Goal: Task Accomplishment & Management: Complete application form

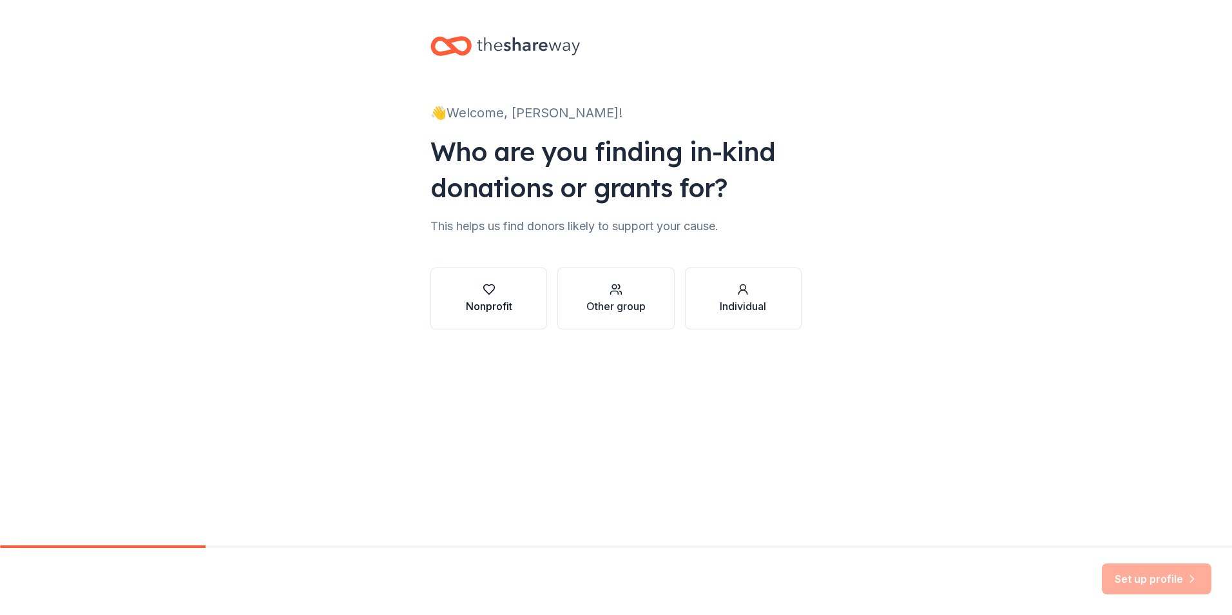
click at [511, 294] on div "button" at bounding box center [489, 289] width 46 height 13
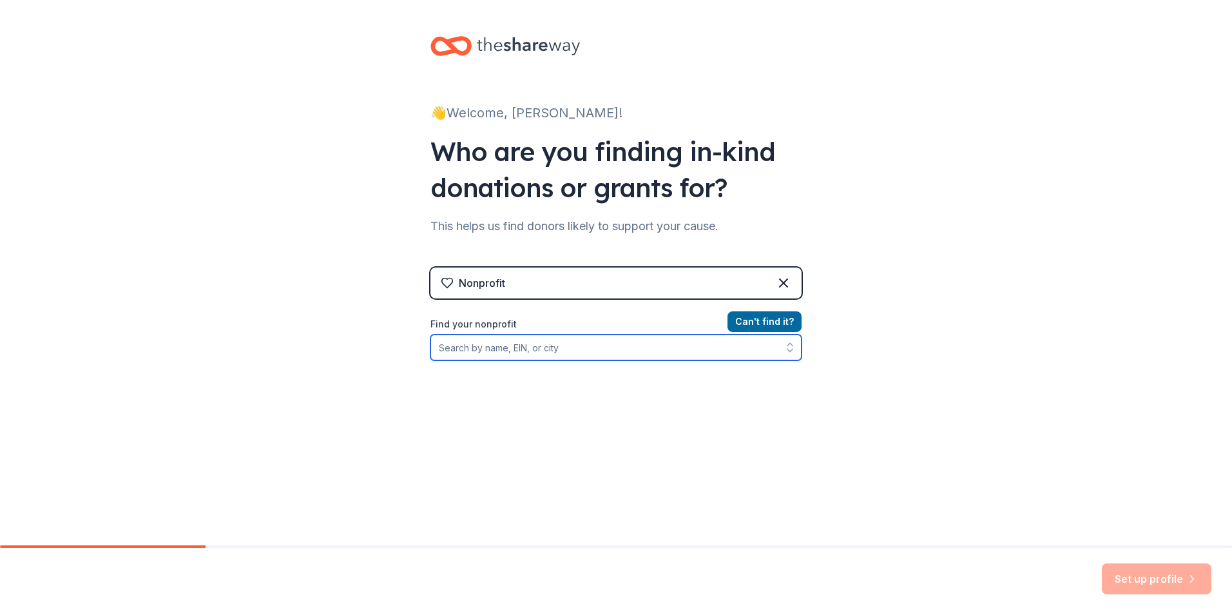
click at [601, 346] on input "Find your nonprofit" at bounding box center [615, 347] width 371 height 26
type input "[PERSON_NAME] Revitalization"
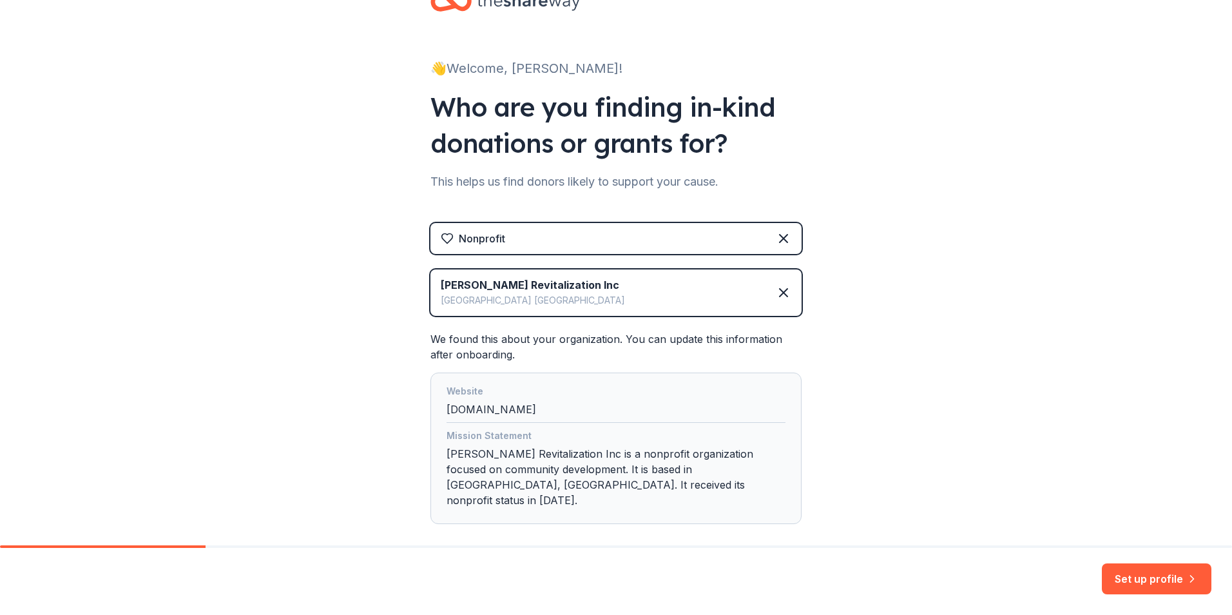
scroll to position [95, 0]
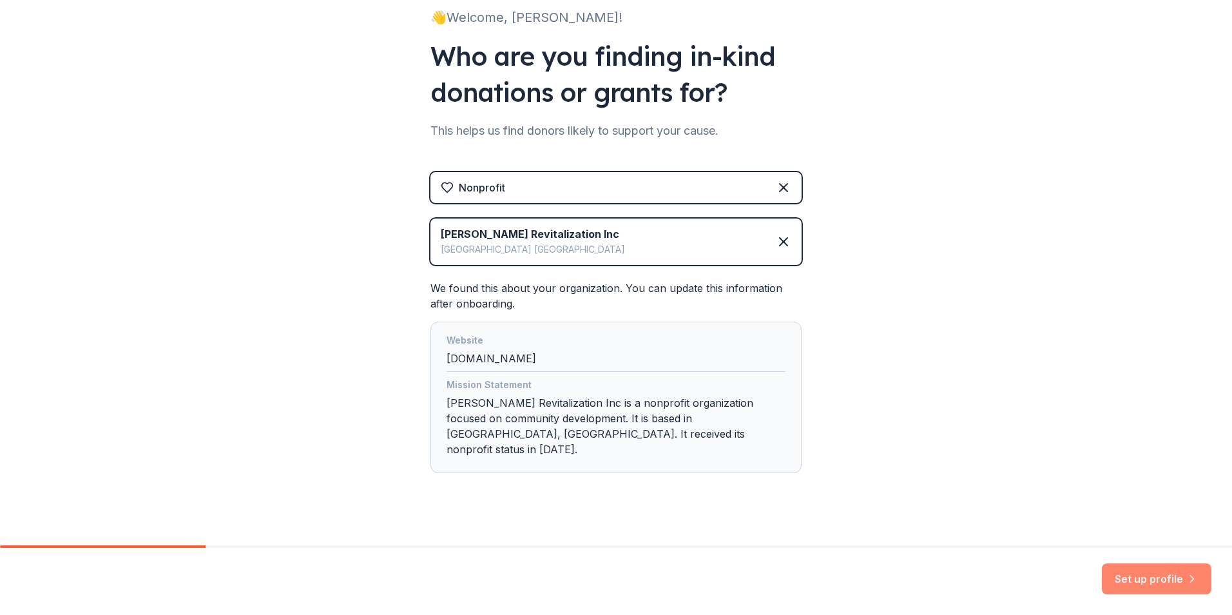
click at [1135, 573] on button "Set up profile" at bounding box center [1157, 578] width 110 height 31
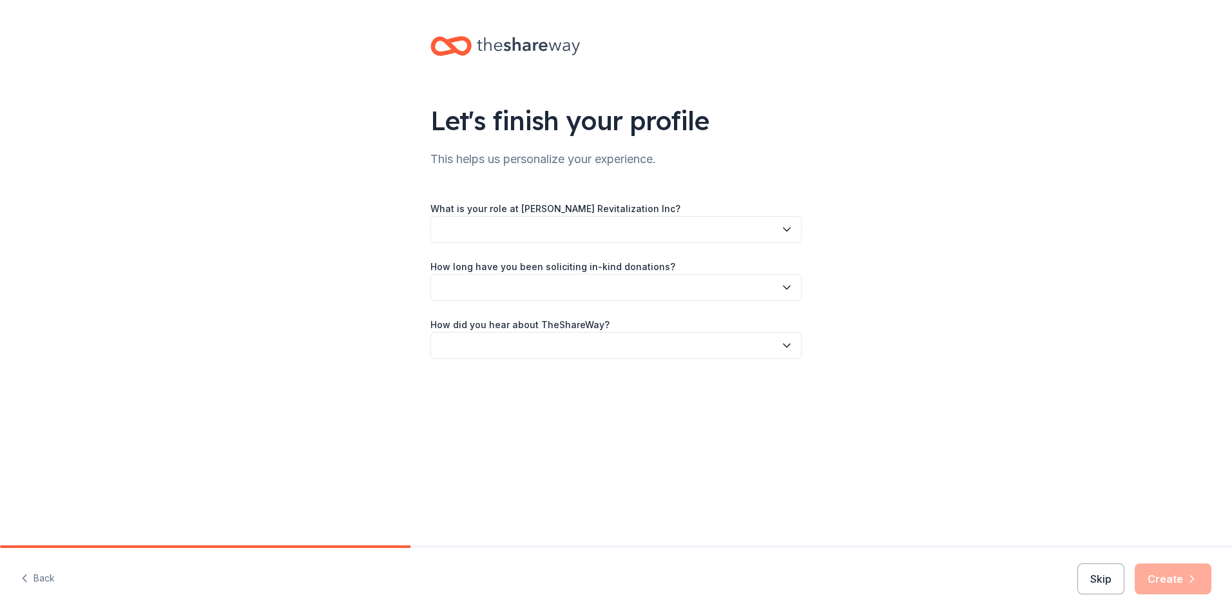
click at [453, 222] on button "button" at bounding box center [615, 229] width 371 height 27
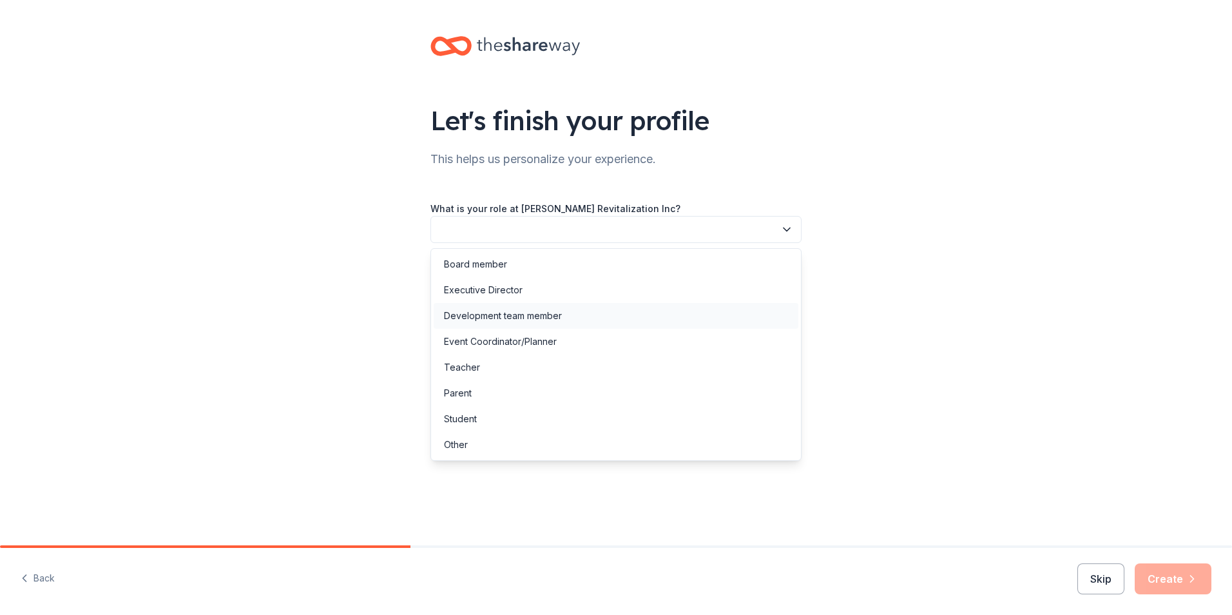
click at [486, 311] on div "Development team member" at bounding box center [503, 315] width 118 height 15
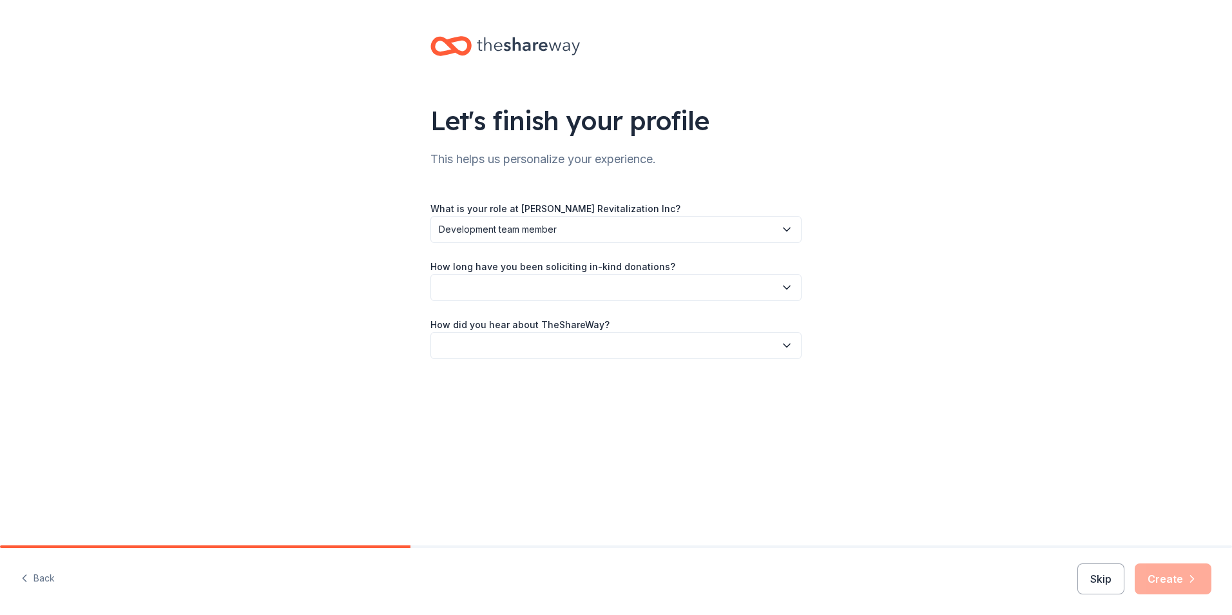
click at [476, 283] on button "button" at bounding box center [615, 287] width 371 height 27
click at [481, 325] on div "This is my first time!" at bounding box center [485, 321] width 82 height 15
click at [472, 342] on button "button" at bounding box center [615, 345] width 371 height 27
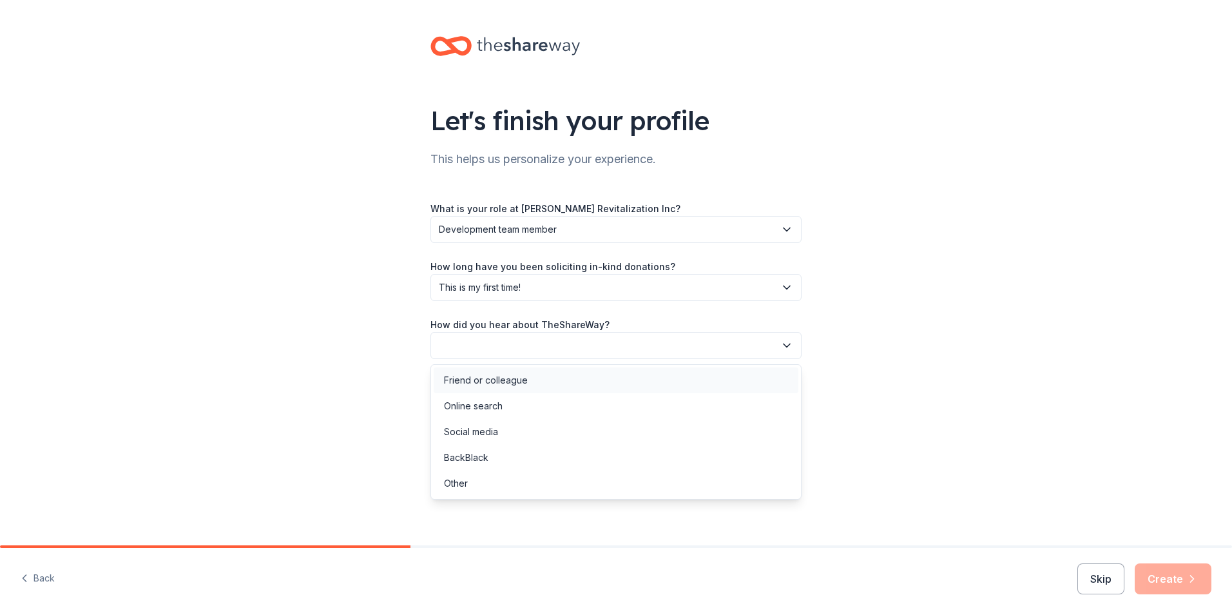
click at [476, 379] on div "Friend or colleague" at bounding box center [486, 379] width 84 height 15
click at [790, 348] on icon "button" at bounding box center [786, 345] width 13 height 13
click at [540, 379] on div "Friend or colleague" at bounding box center [616, 380] width 365 height 26
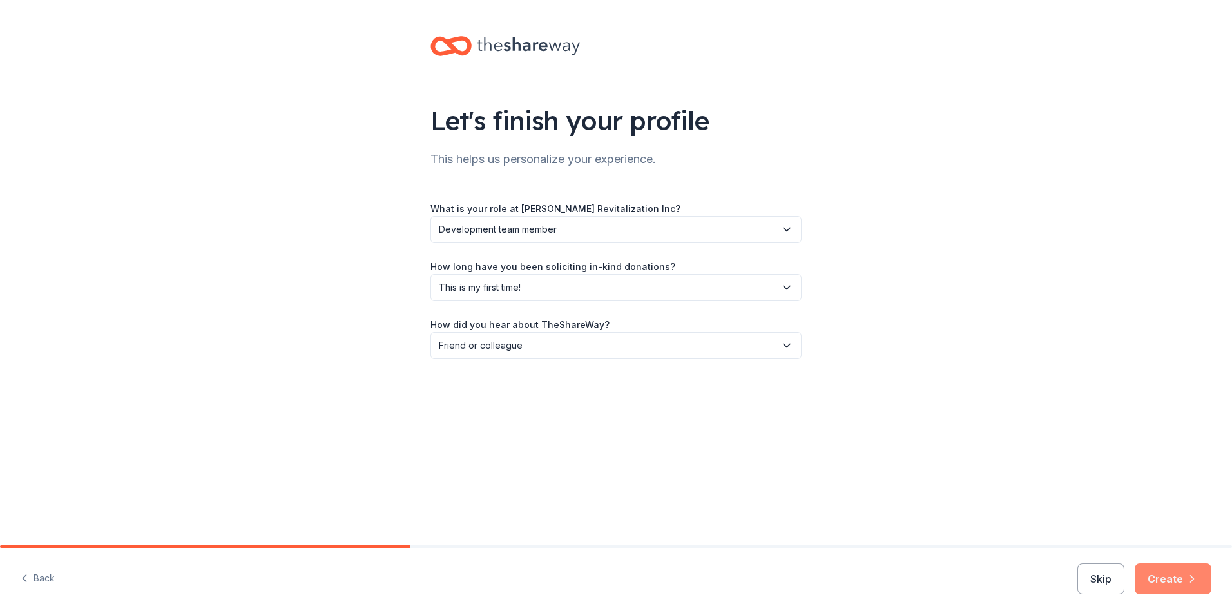
click at [1170, 582] on button "Create" at bounding box center [1172, 578] width 77 height 31
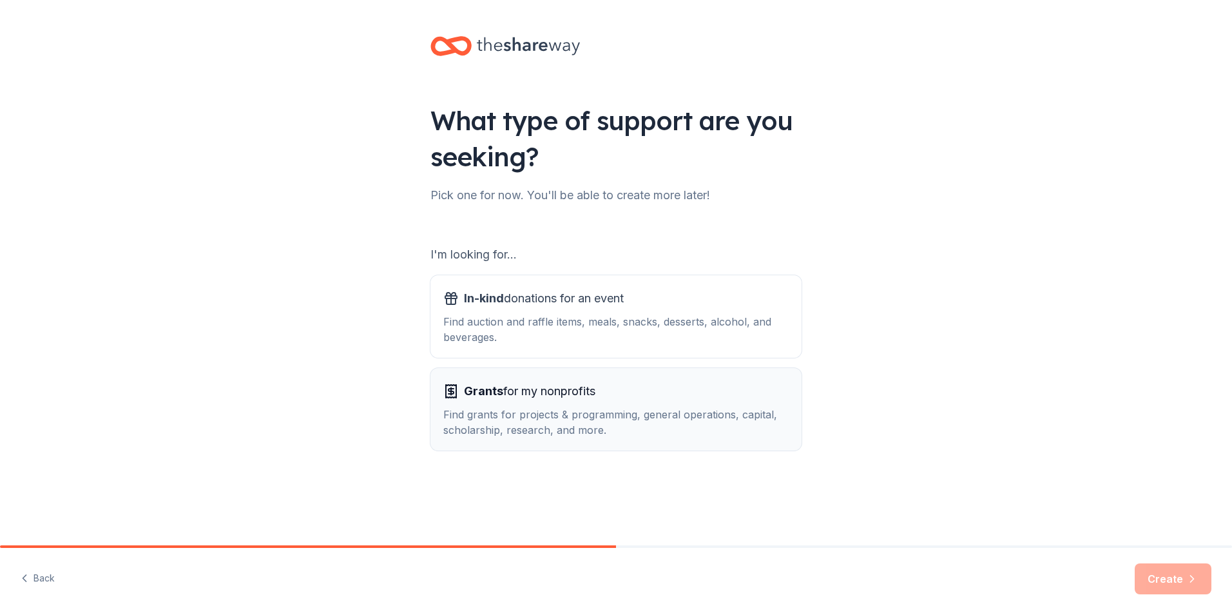
click at [546, 396] on span "Grants for my nonprofits" at bounding box center [529, 391] width 131 height 21
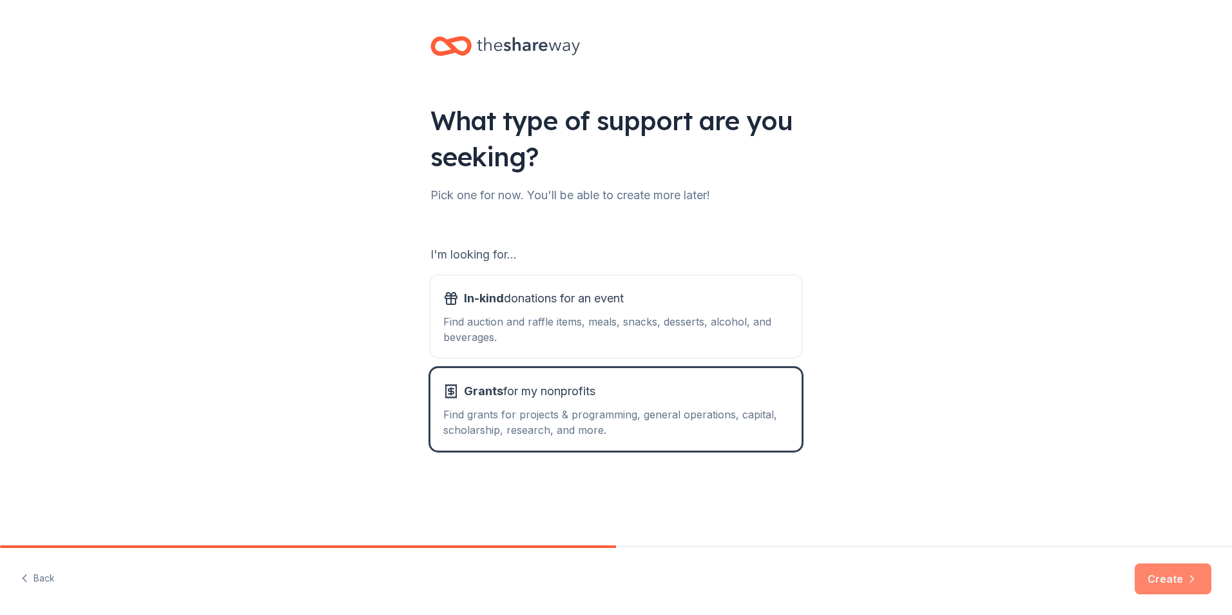
click at [1161, 575] on button "Create" at bounding box center [1172, 578] width 77 height 31
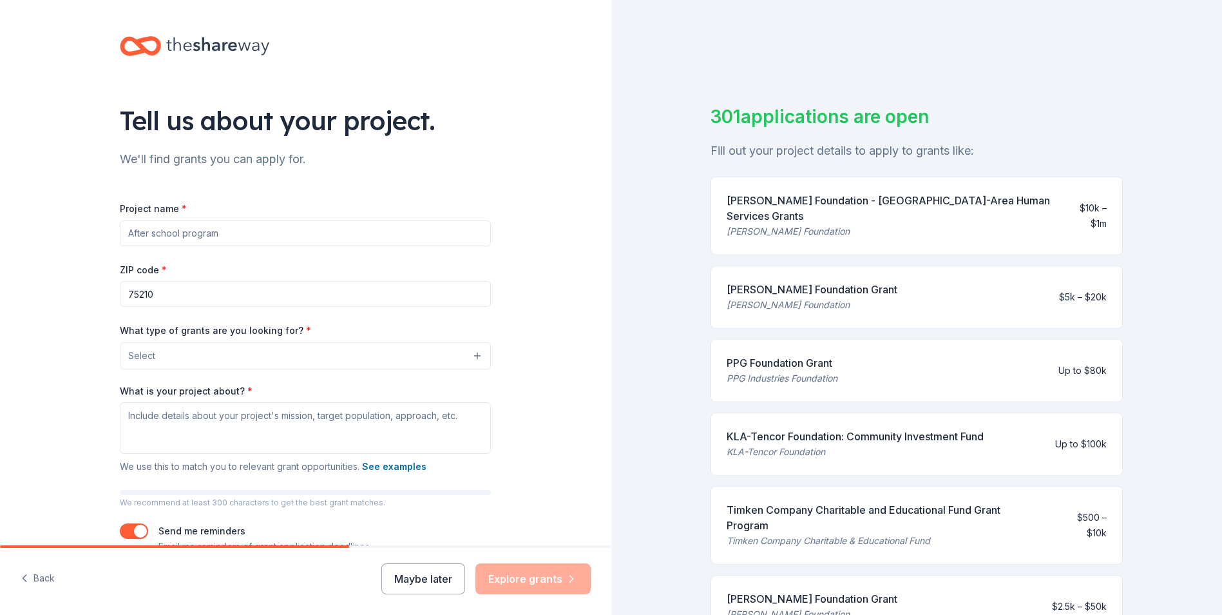
click at [130, 233] on input "Project name *" at bounding box center [305, 233] width 371 height 26
type input "[PERSON_NAME] Revitialization"
click at [177, 352] on button "Select" at bounding box center [305, 355] width 371 height 27
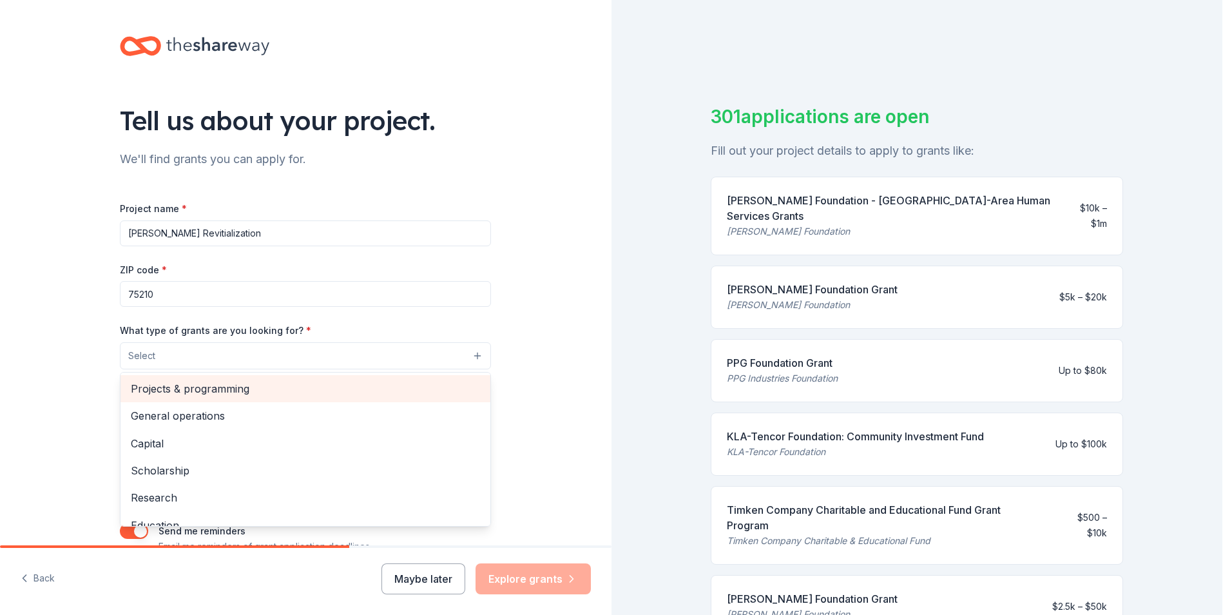
click at [207, 390] on span "Projects & programming" at bounding box center [305, 388] width 349 height 17
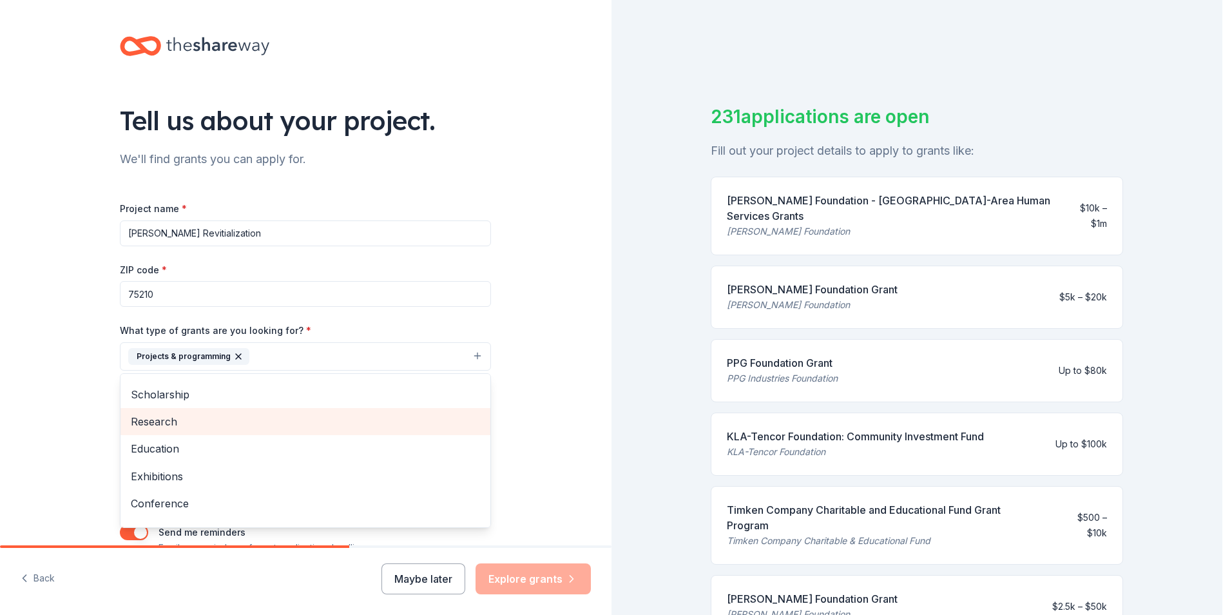
scroll to position [64, 0]
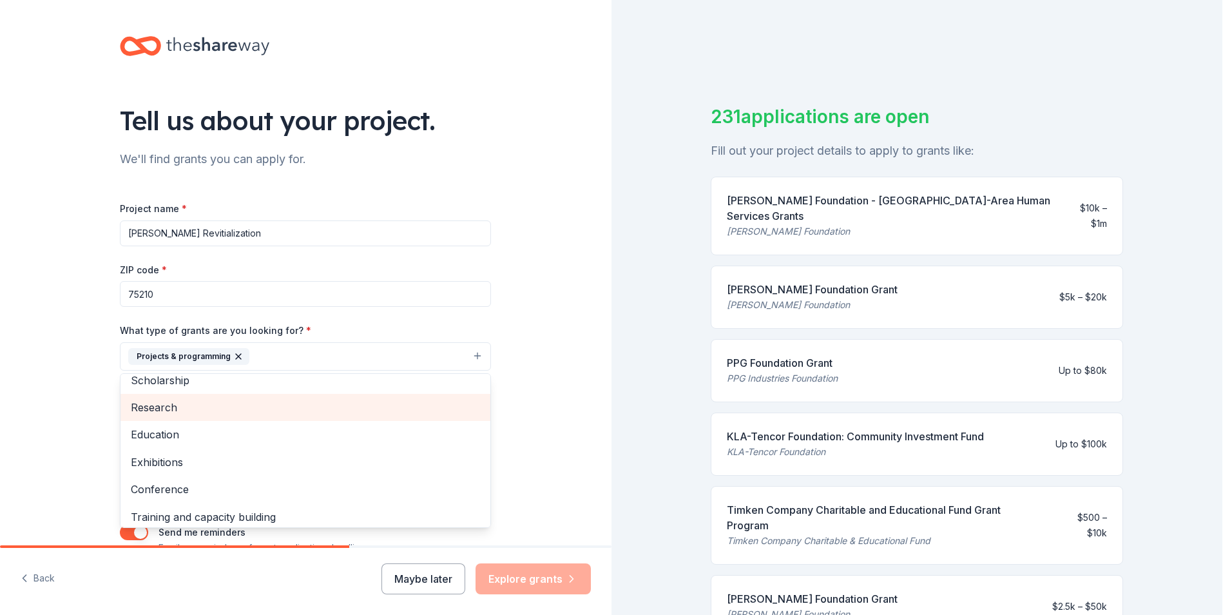
click at [159, 408] on span "Research" at bounding box center [305, 407] width 349 height 17
click at [160, 406] on span "Education" at bounding box center [305, 407] width 349 height 17
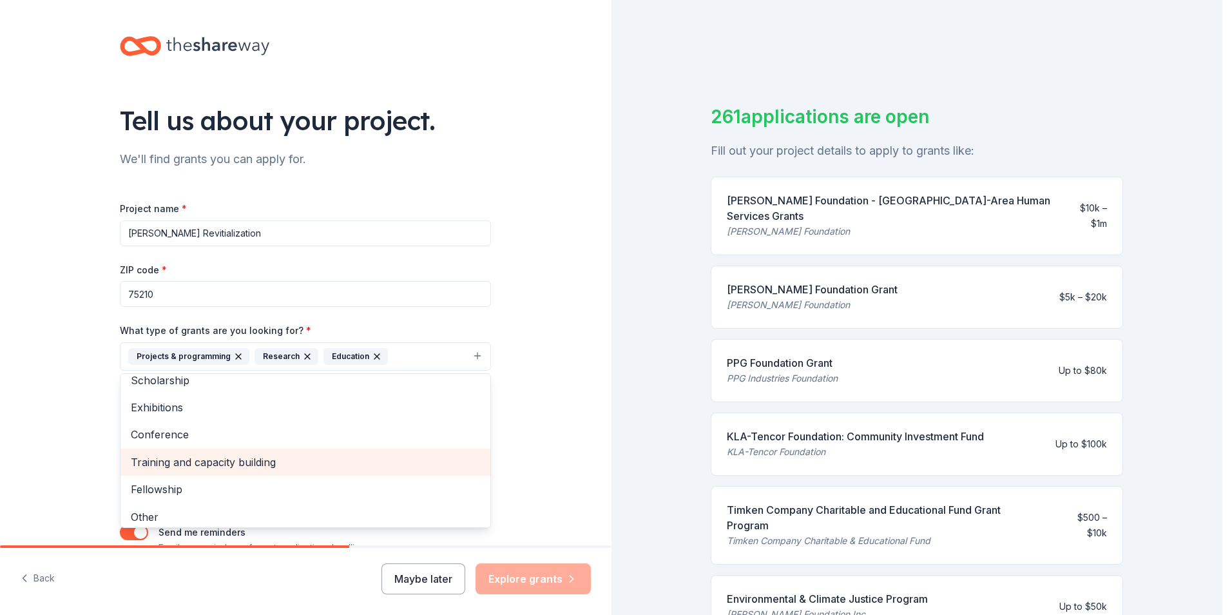
click at [186, 464] on span "Training and capacity building" at bounding box center [305, 462] width 349 height 17
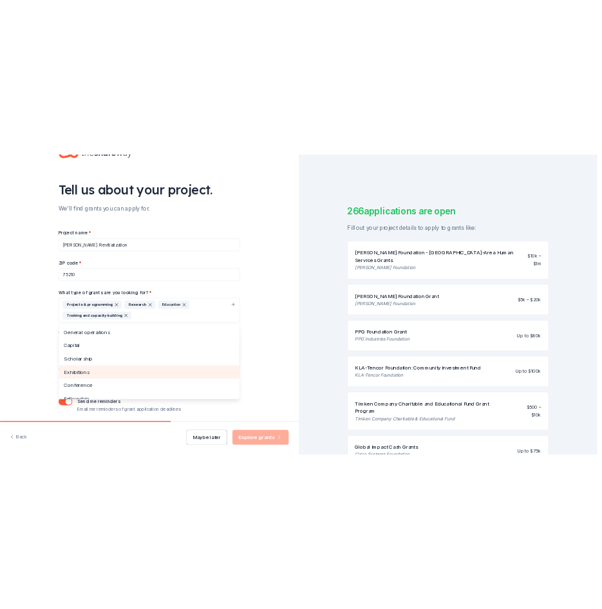
scroll to position [0, 0]
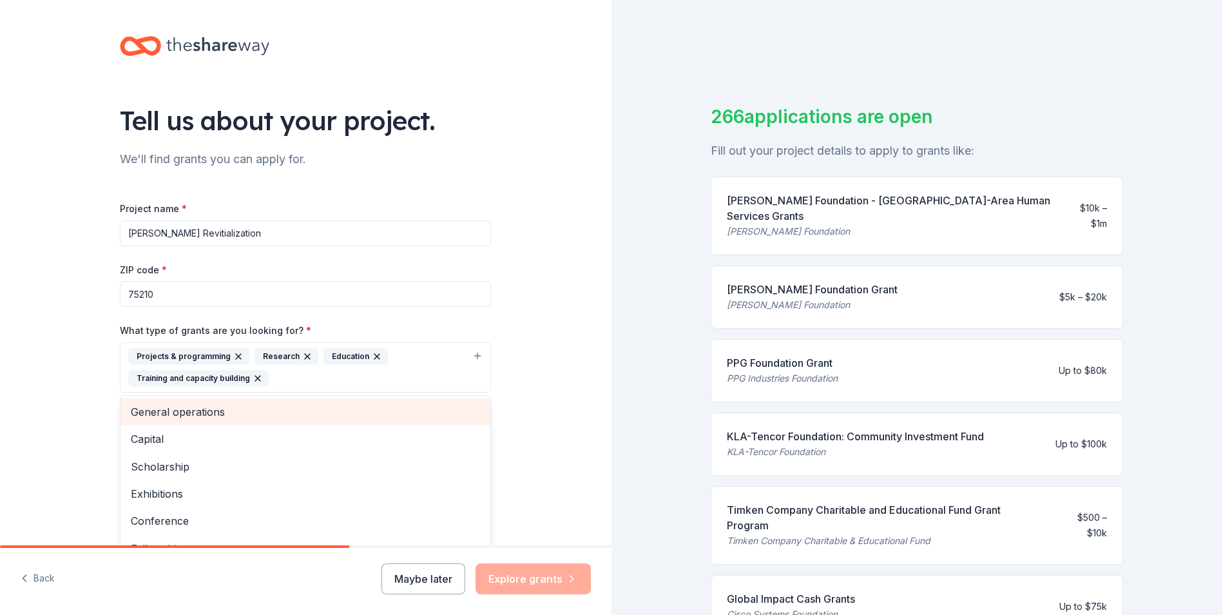
click at [193, 412] on span "General operations" at bounding box center [305, 411] width 349 height 17
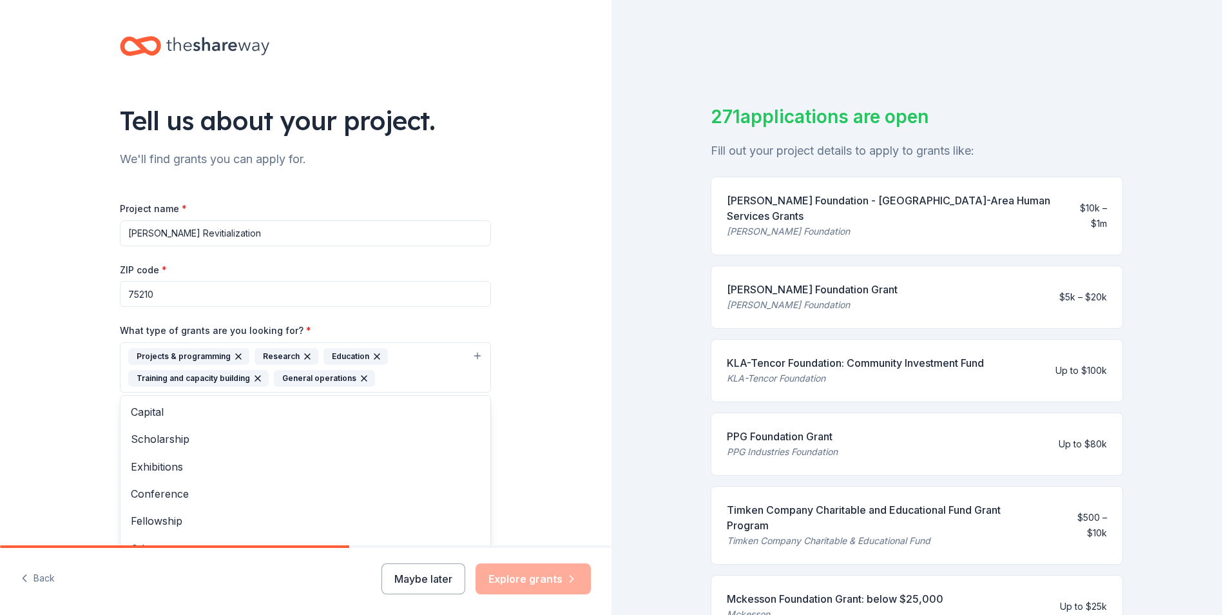
click at [74, 380] on div "Tell us about your project. We'll find grants you can apply for. Project name *…" at bounding box center [305, 319] width 611 height 639
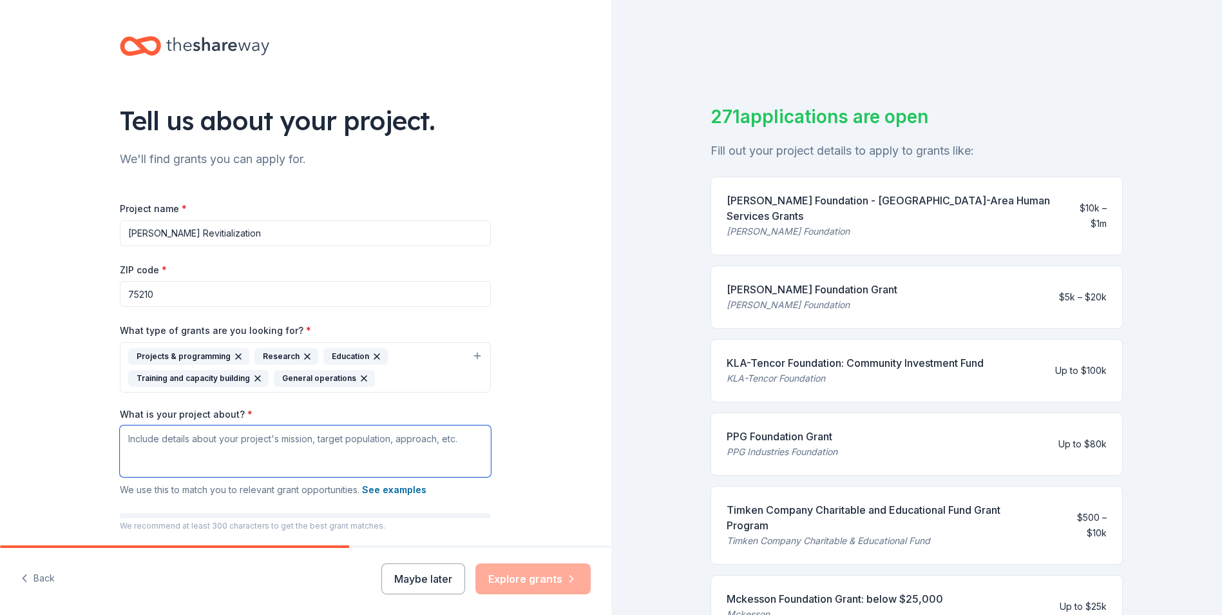
click at [133, 443] on textarea "What is your project about? *" at bounding box center [305, 451] width 371 height 52
drag, startPoint x: 122, startPoint y: 439, endPoint x: 399, endPoint y: 442, distance: 276.4
click at [405, 441] on textarea "What is your project about? *" at bounding box center [305, 451] width 371 height 52
drag, startPoint x: 124, startPoint y: 437, endPoint x: 345, endPoint y: 439, distance: 221.0
click at [345, 439] on textarea "What is your project about? *" at bounding box center [305, 451] width 371 height 52
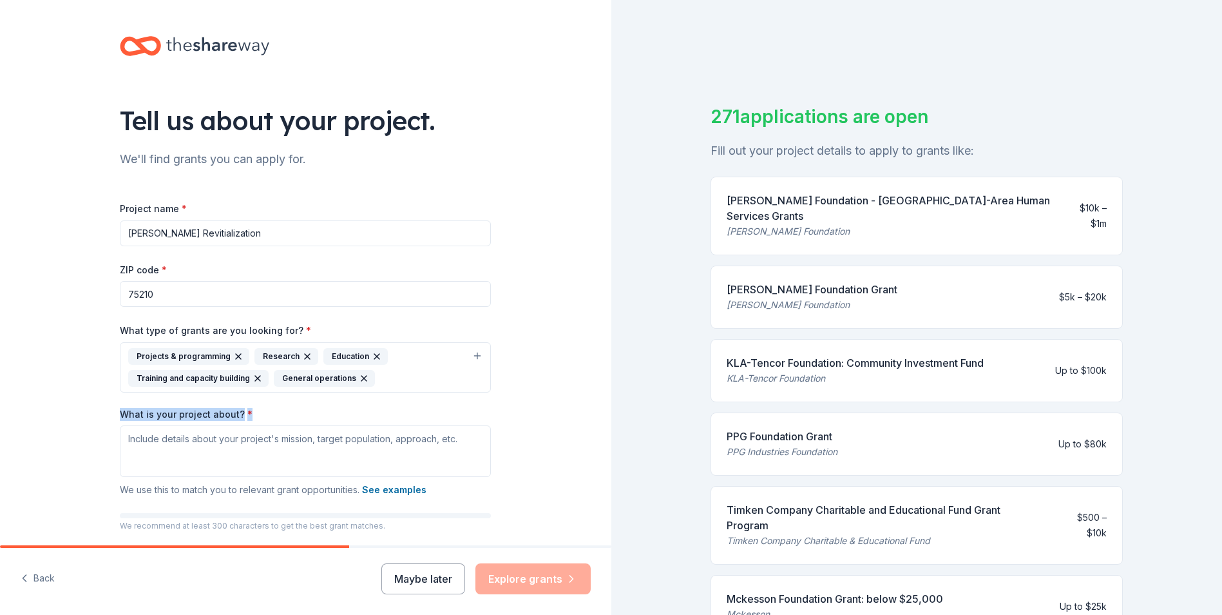
drag, startPoint x: 248, startPoint y: 413, endPoint x: 107, endPoint y: 414, distance: 141.1
click at [107, 414] on div "Tell us about your project. We'll find grants you can apply for. Project name *…" at bounding box center [305, 319] width 412 height 639
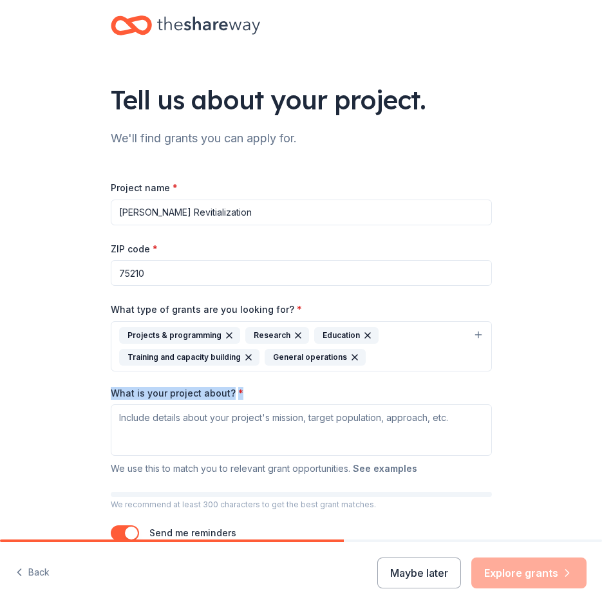
click at [399, 465] on button "See examples" at bounding box center [385, 468] width 64 height 15
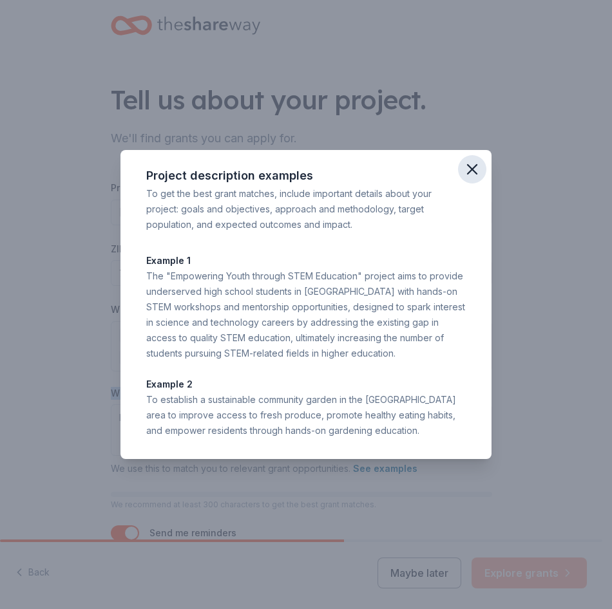
click at [476, 170] on icon "button" at bounding box center [472, 169] width 18 height 18
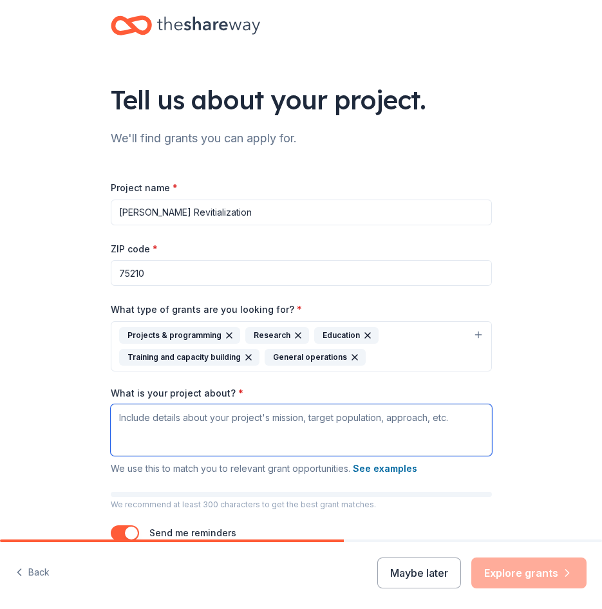
click at [146, 419] on textarea "What is your project about? *" at bounding box center [301, 431] width 381 height 52
paste textarea "Mission: Catalyst for change and transformation in the historic [GEOGRAPHIC_DAT…"
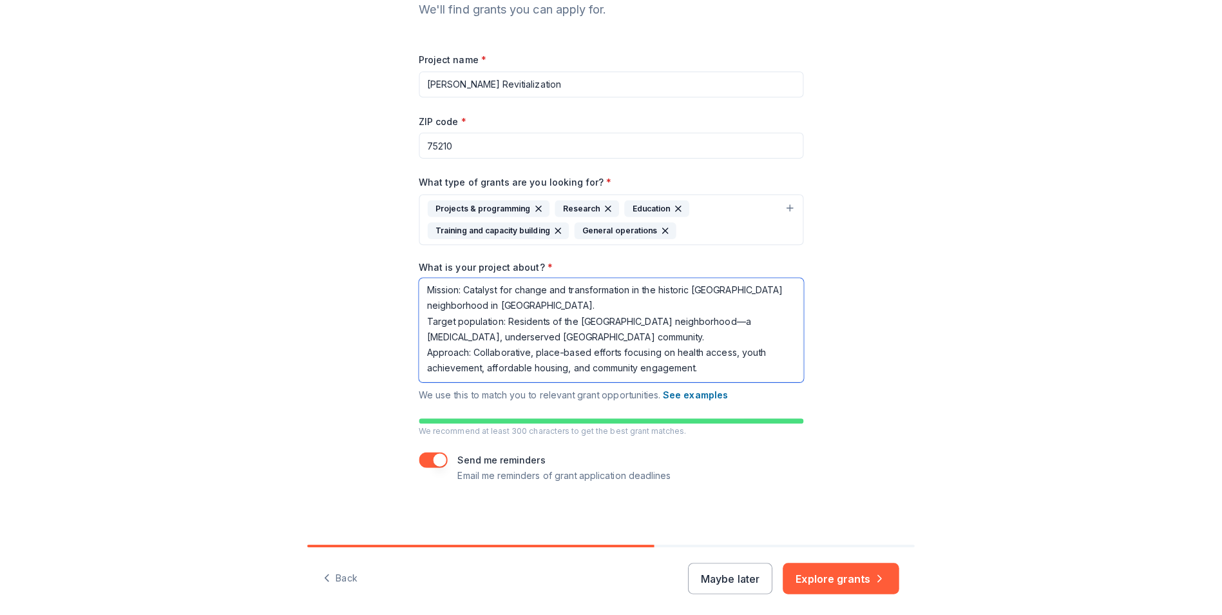
scroll to position [130, 0]
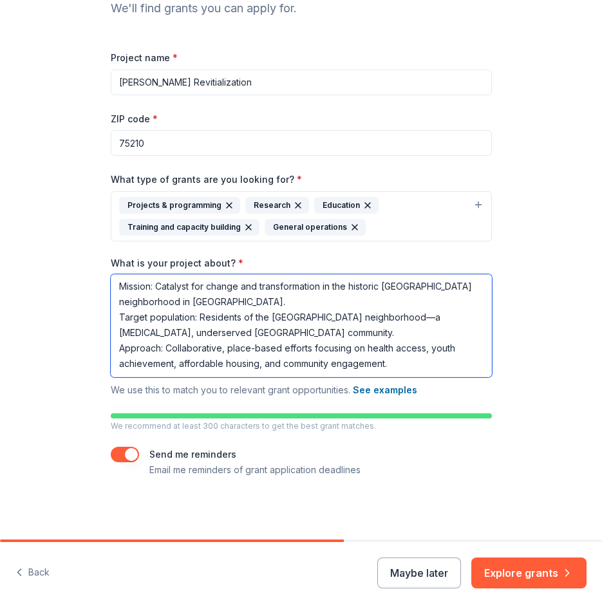
type textarea "Mission: Catalyst for change and transformation in the historic [GEOGRAPHIC_DAT…"
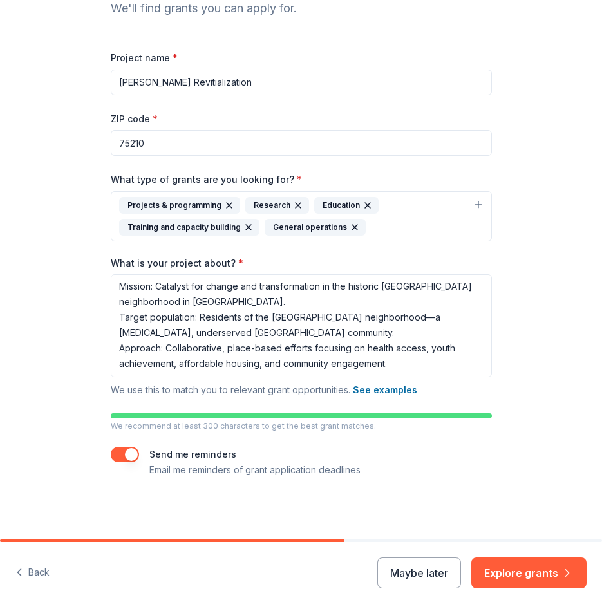
click at [111, 456] on button "button" at bounding box center [125, 454] width 28 height 15
click at [125, 453] on button "button" at bounding box center [125, 454] width 28 height 15
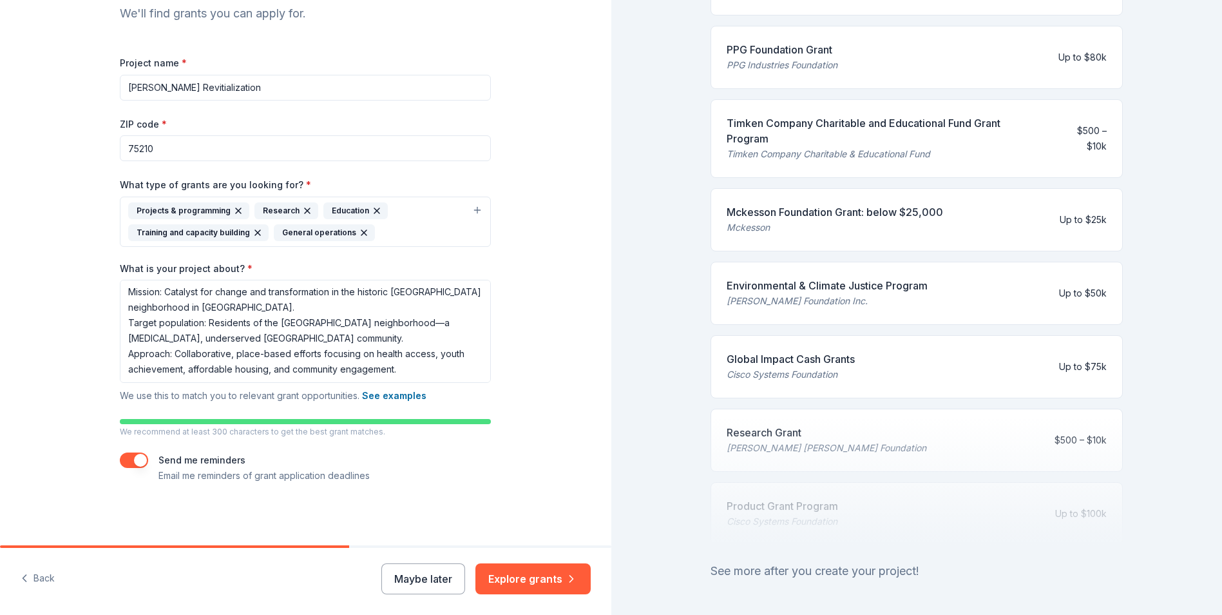
scroll to position [430, 0]
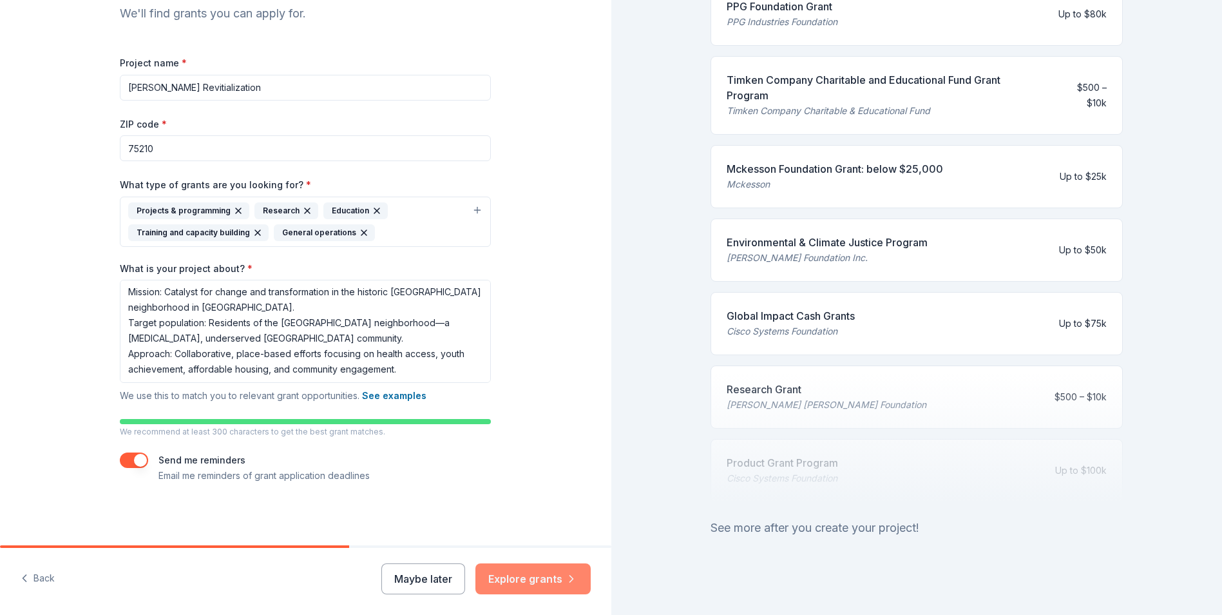
click at [544, 580] on button "Explore grants" at bounding box center [532, 578] width 115 height 31
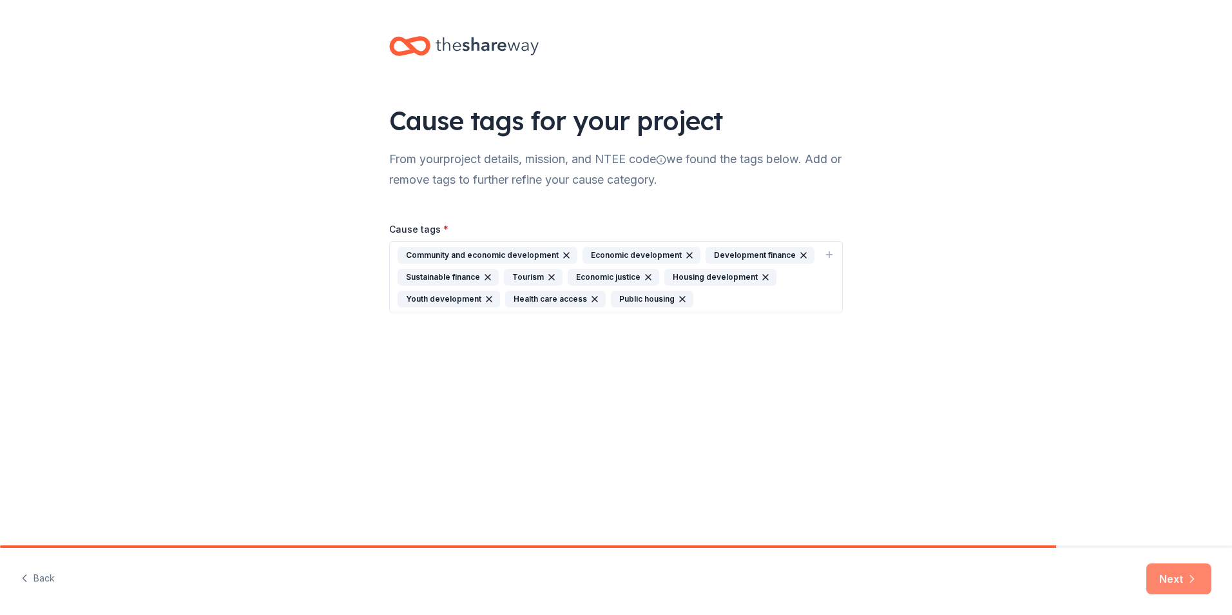
click at [1174, 578] on button "Next" at bounding box center [1178, 578] width 65 height 31
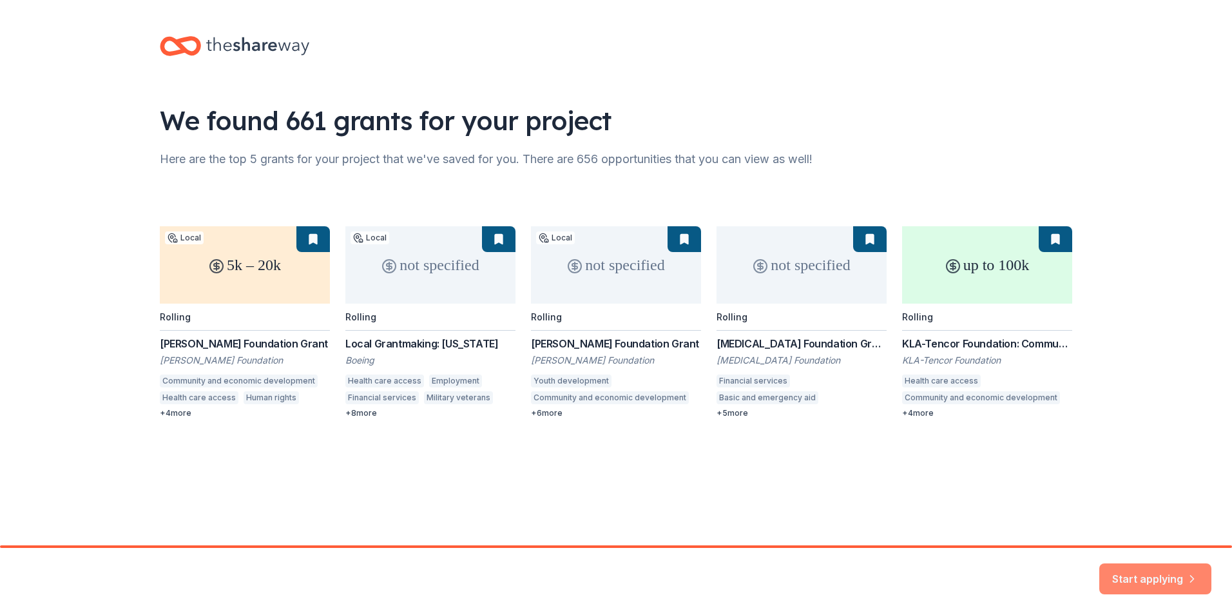
click at [1155, 577] on button "Start applying" at bounding box center [1155, 570] width 112 height 31
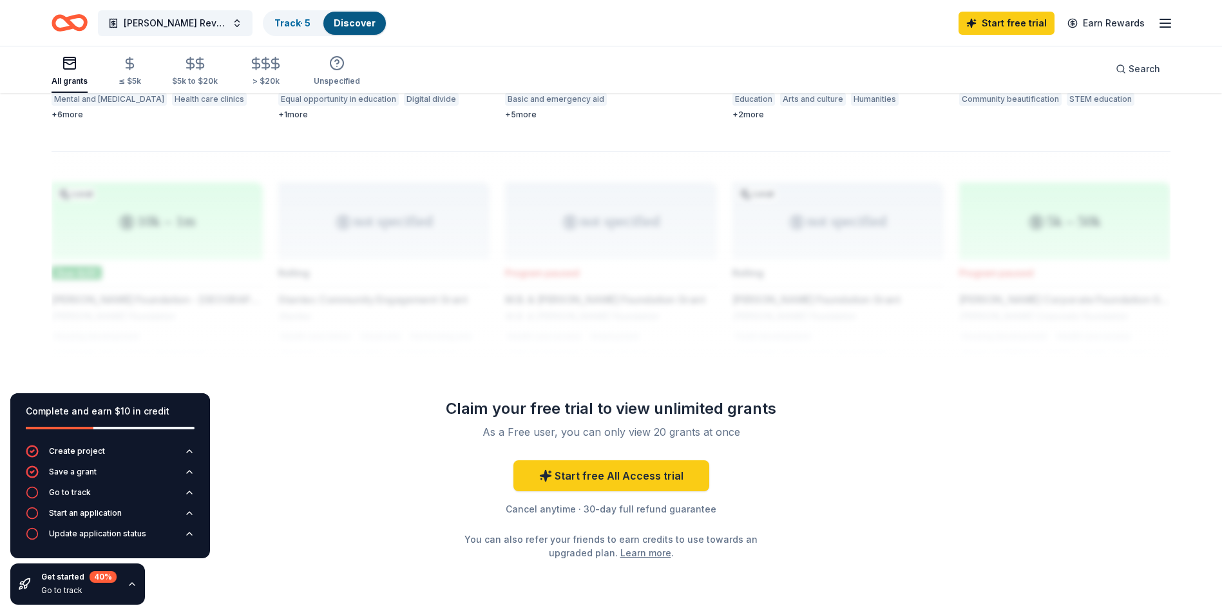
scroll to position [1009, 0]
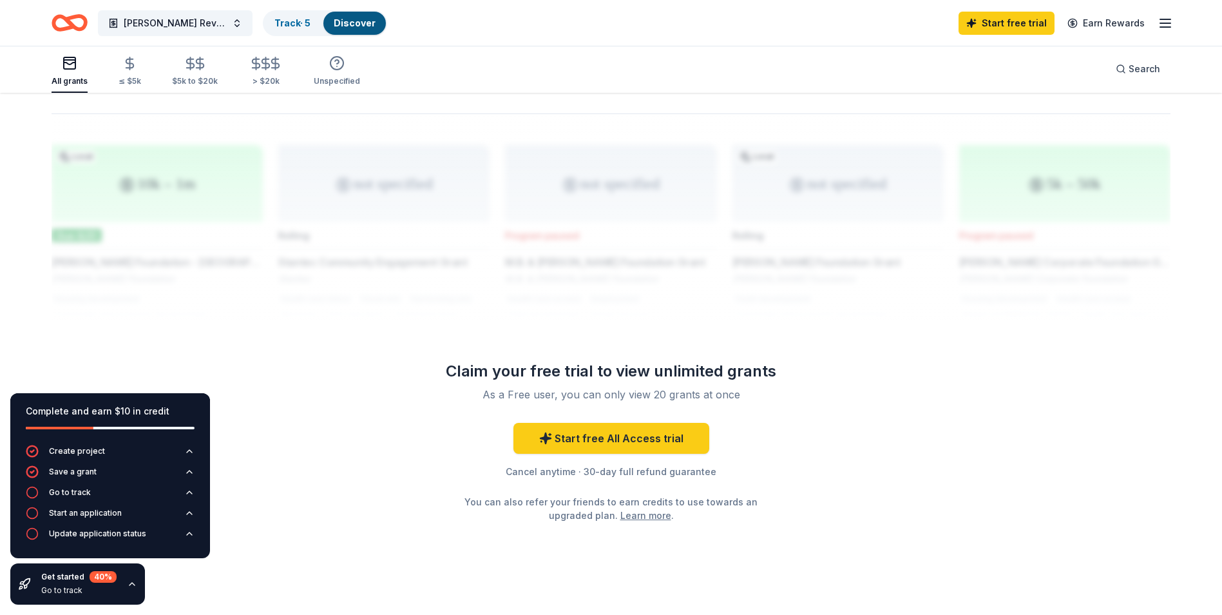
click at [632, 508] on link "Learn more" at bounding box center [645, 515] width 51 height 14
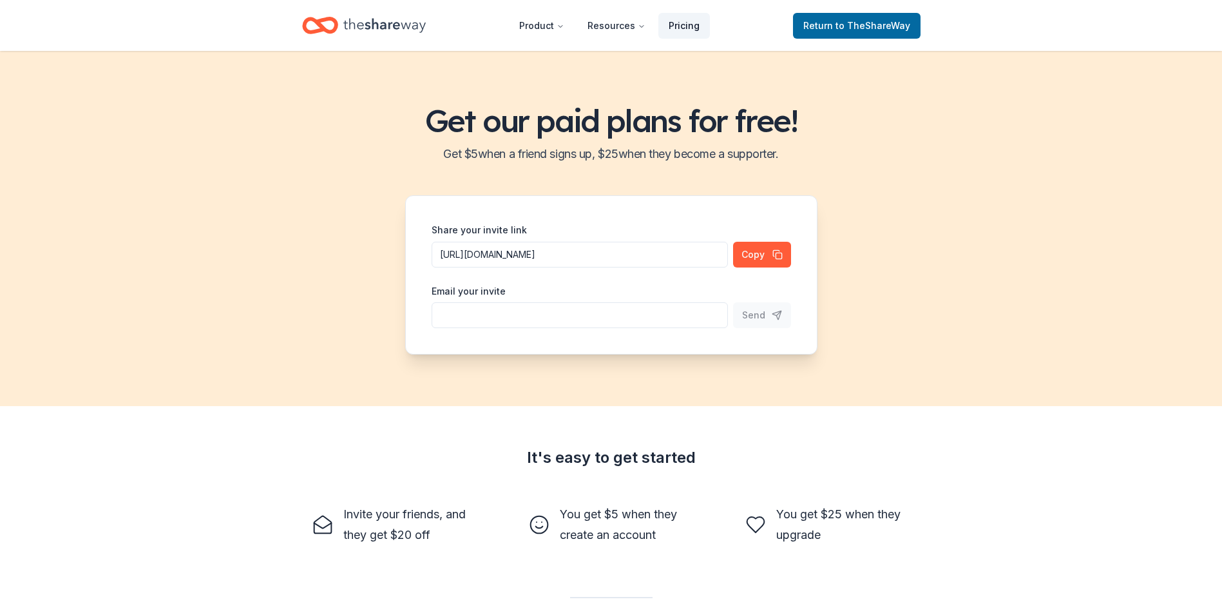
click at [692, 25] on link "Pricing" at bounding box center [684, 26] width 52 height 26
